Goal: Transaction & Acquisition: Subscribe to service/newsletter

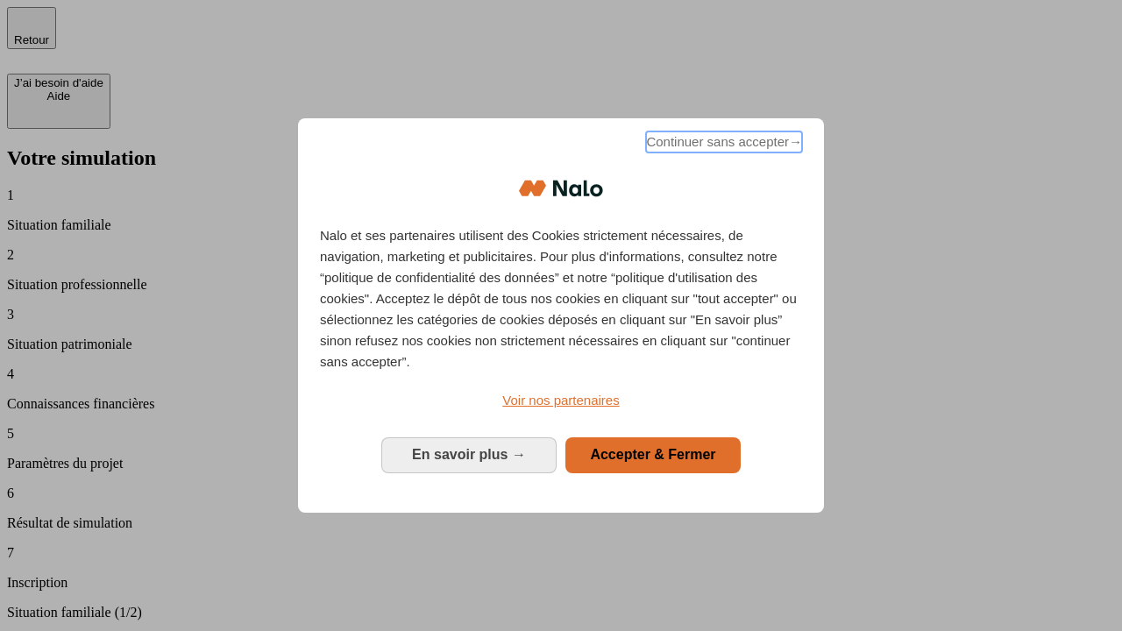
click at [722, 145] on span "Continuer sans accepter →" at bounding box center [724, 141] width 156 height 21
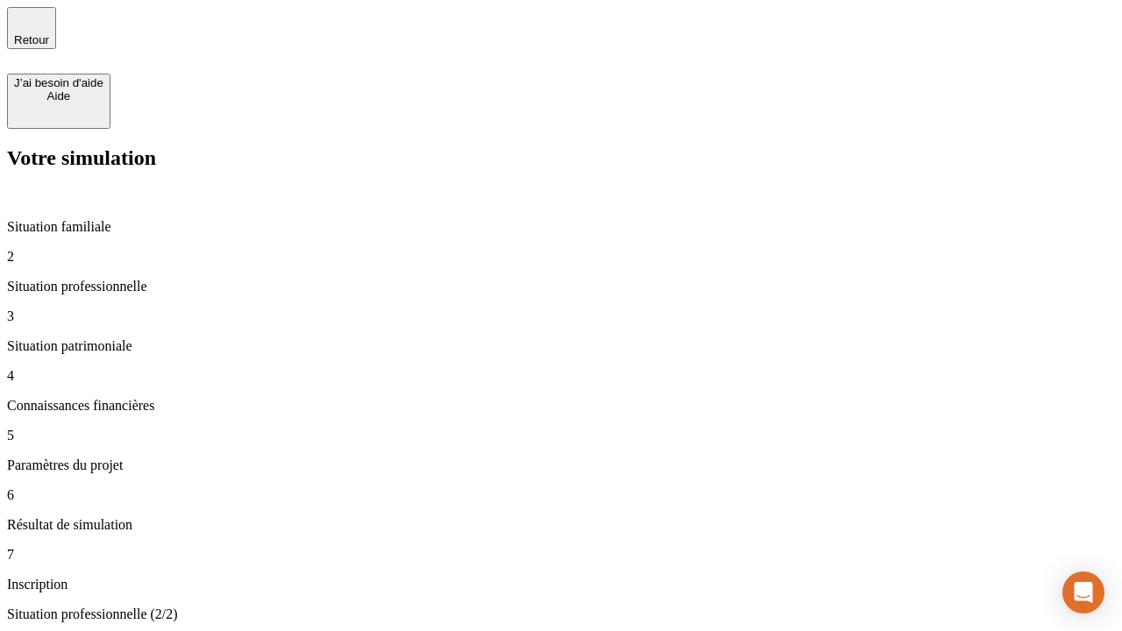
type input "30 000"
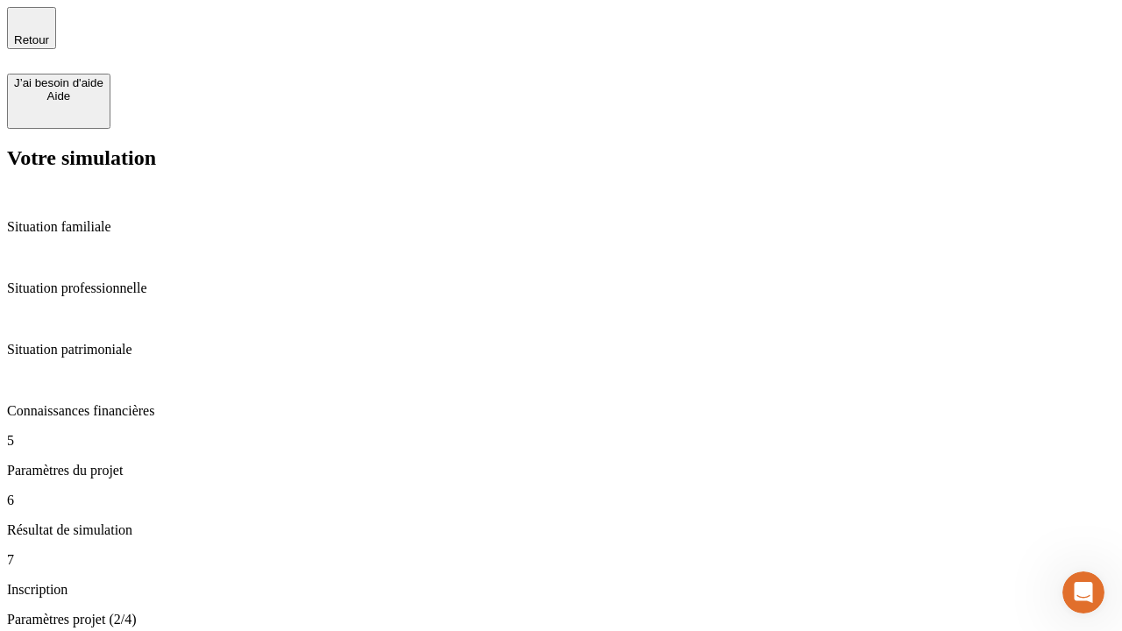
type input "25"
type input "64"
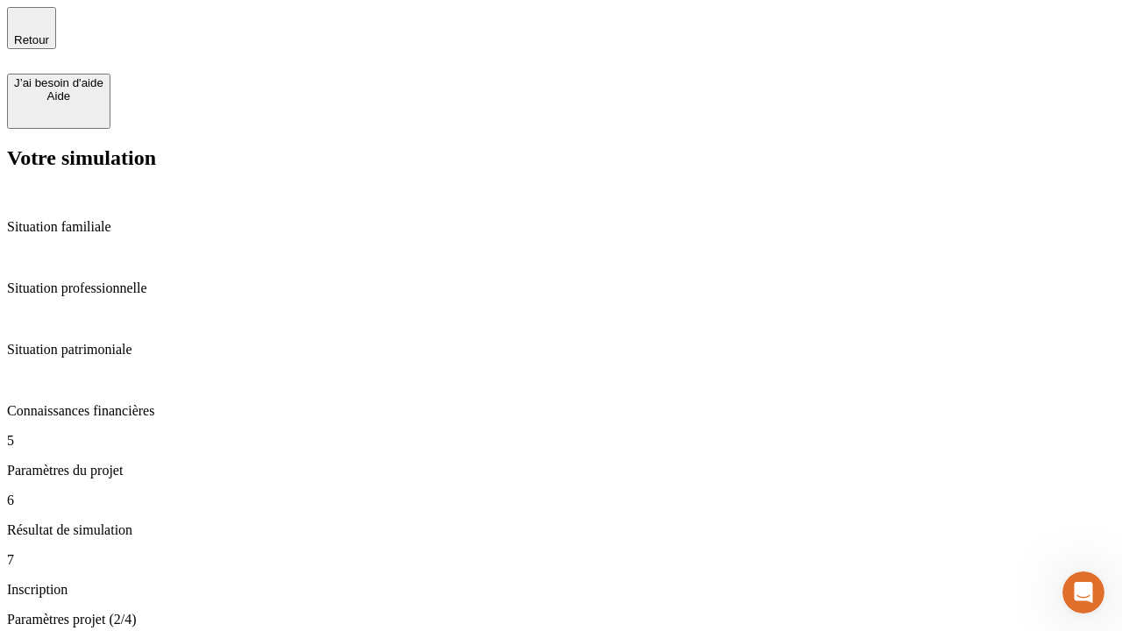
type input "1 000"
type input "640"
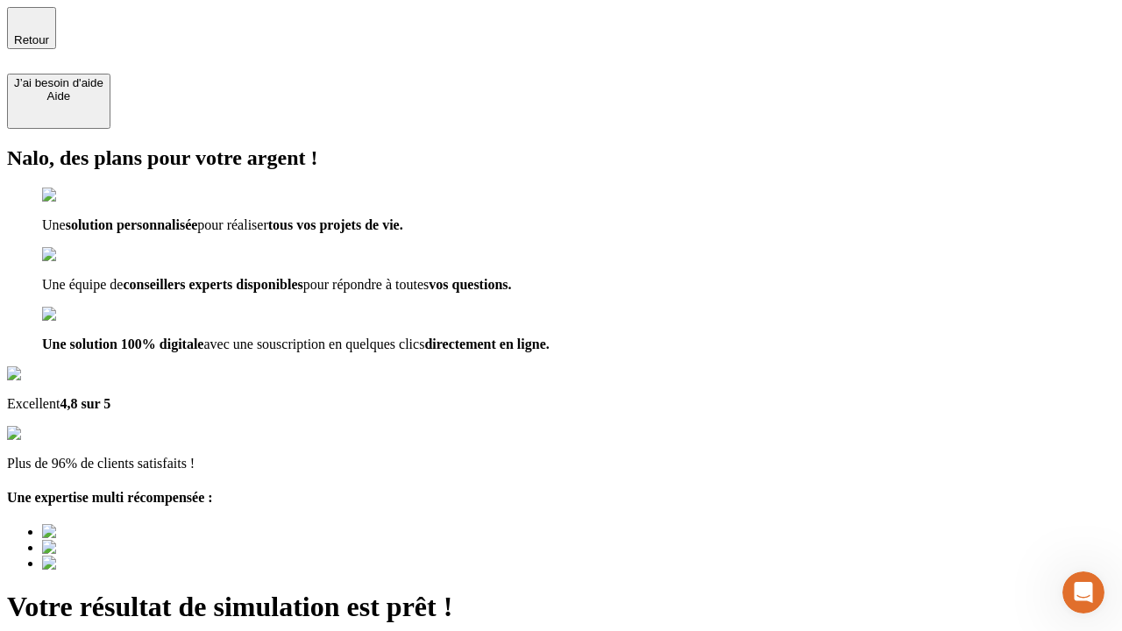
type input "[EMAIL_ADDRESS][PERSON_NAME][DOMAIN_NAME]"
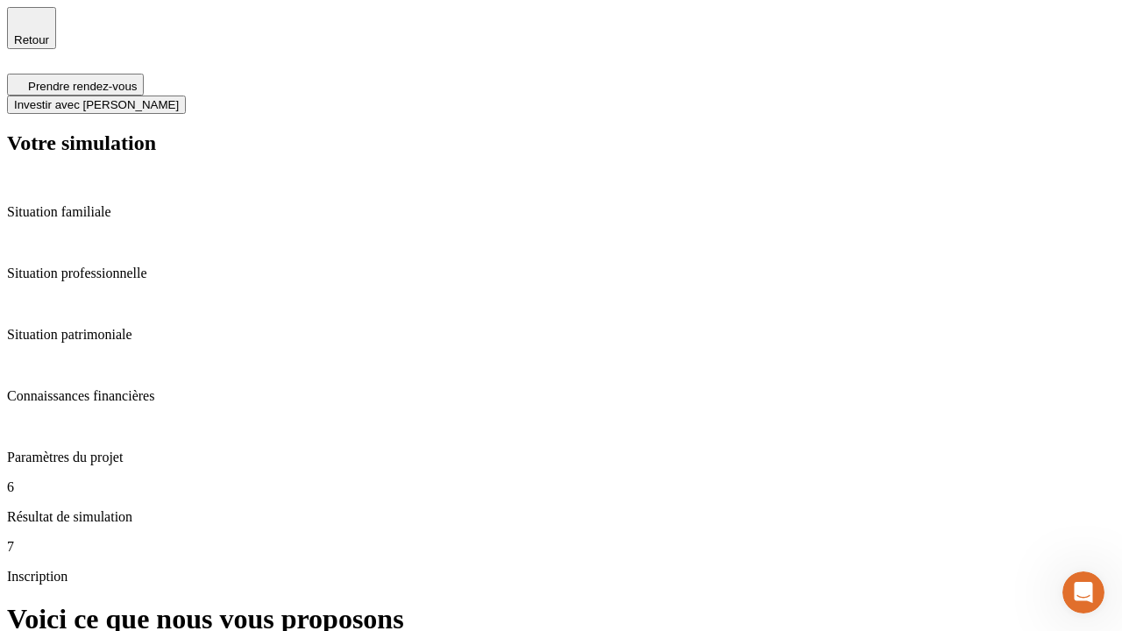
click at [179, 98] on span "Investir avec [PERSON_NAME]" at bounding box center [96, 104] width 165 height 13
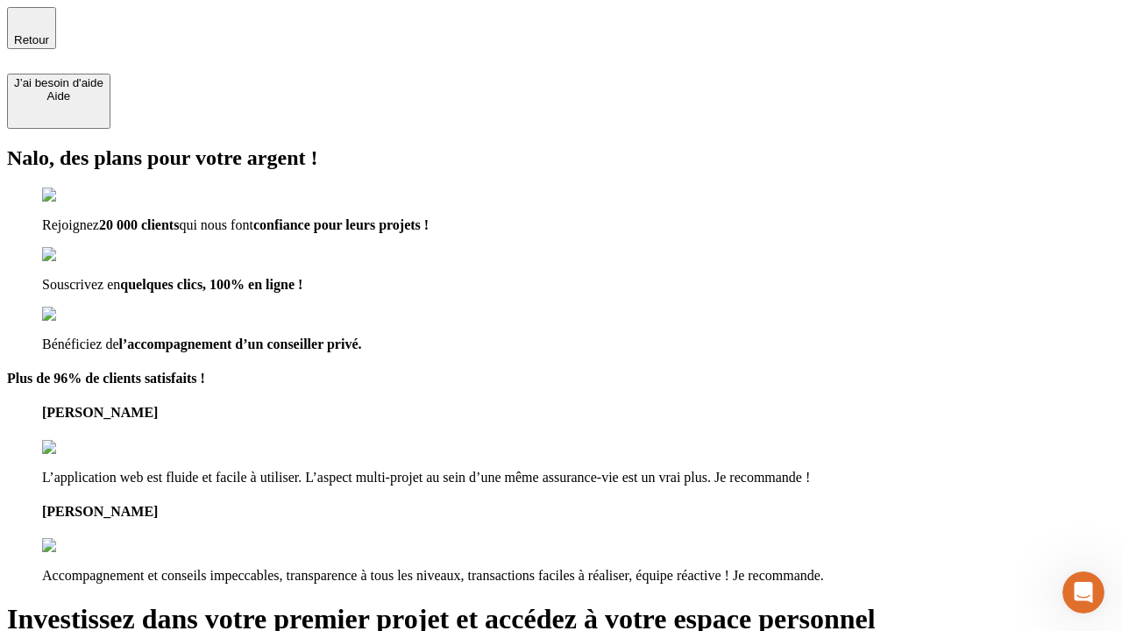
type input "[EMAIL_ADDRESS][PERSON_NAME][DOMAIN_NAME]"
